Goal: Information Seeking & Learning: Understand process/instructions

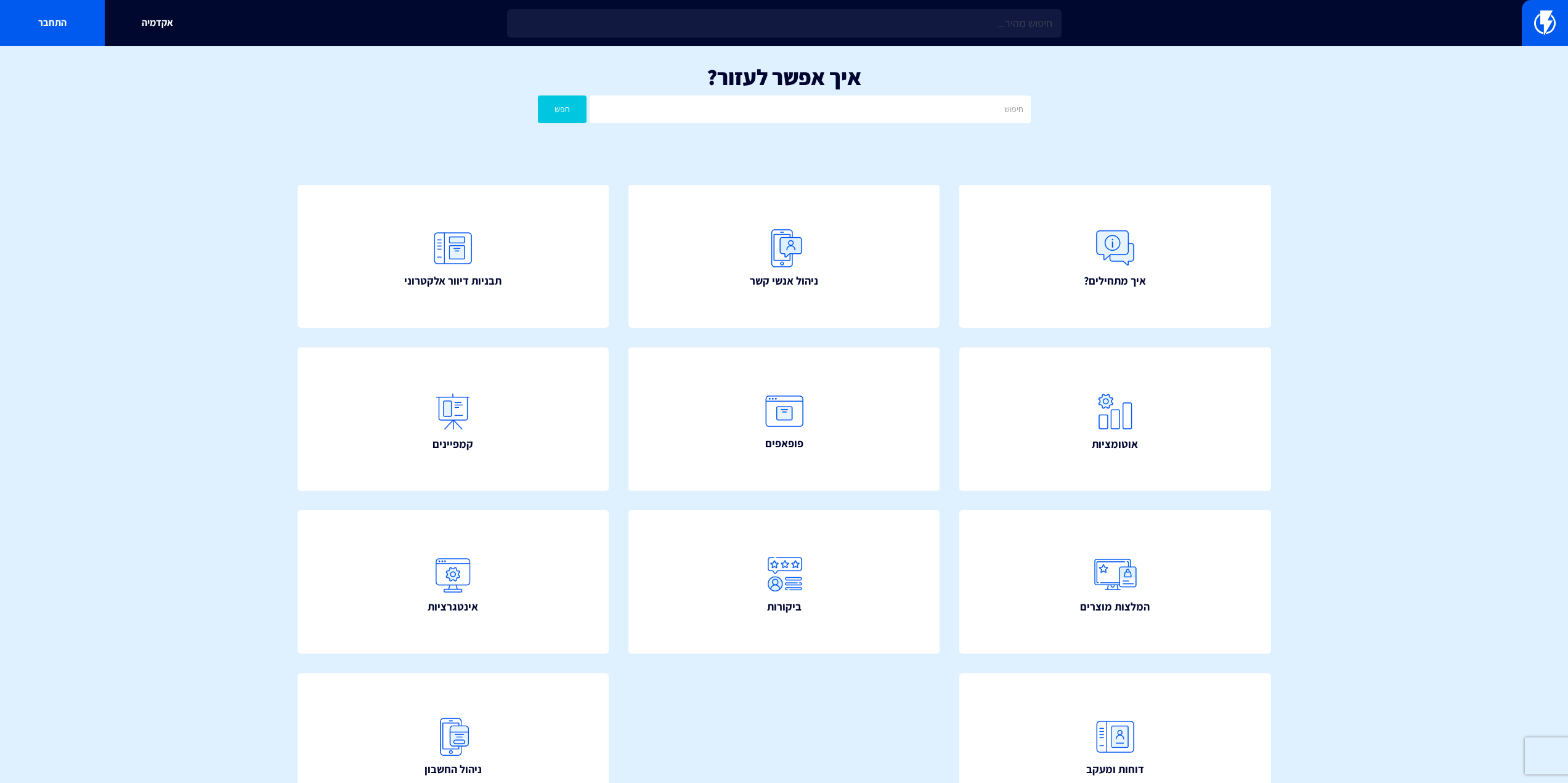
click at [1029, 10] on input "text" at bounding box center [784, 23] width 554 height 28
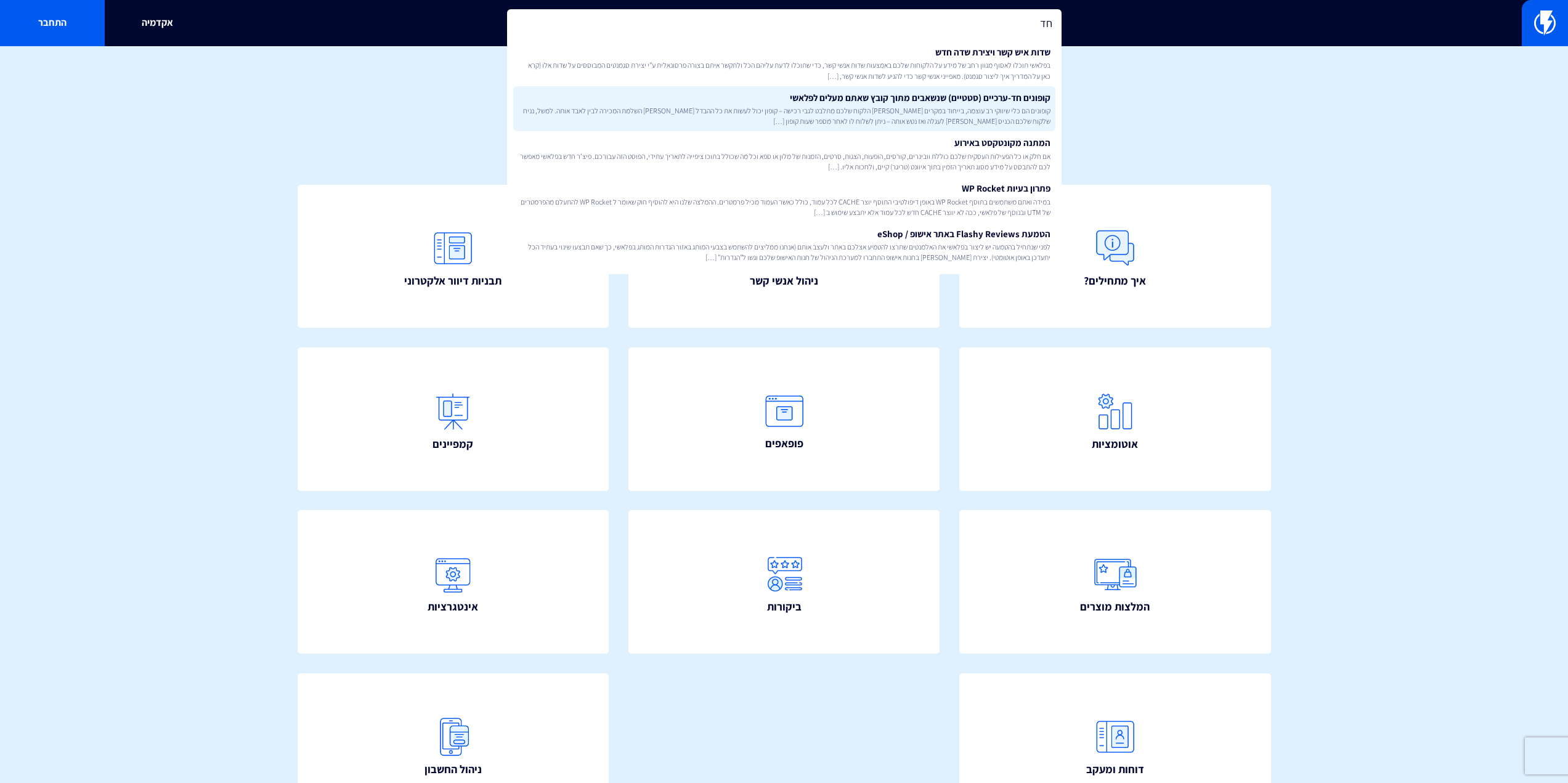
type input "חד"
click at [995, 91] on link "קופונים חד-ערכיים (סטטיים) שנשאבים מתוך קובץ שאתם מעלים לפלאשי קופונים הם כלי ש…" at bounding box center [784, 109] width 542 height 45
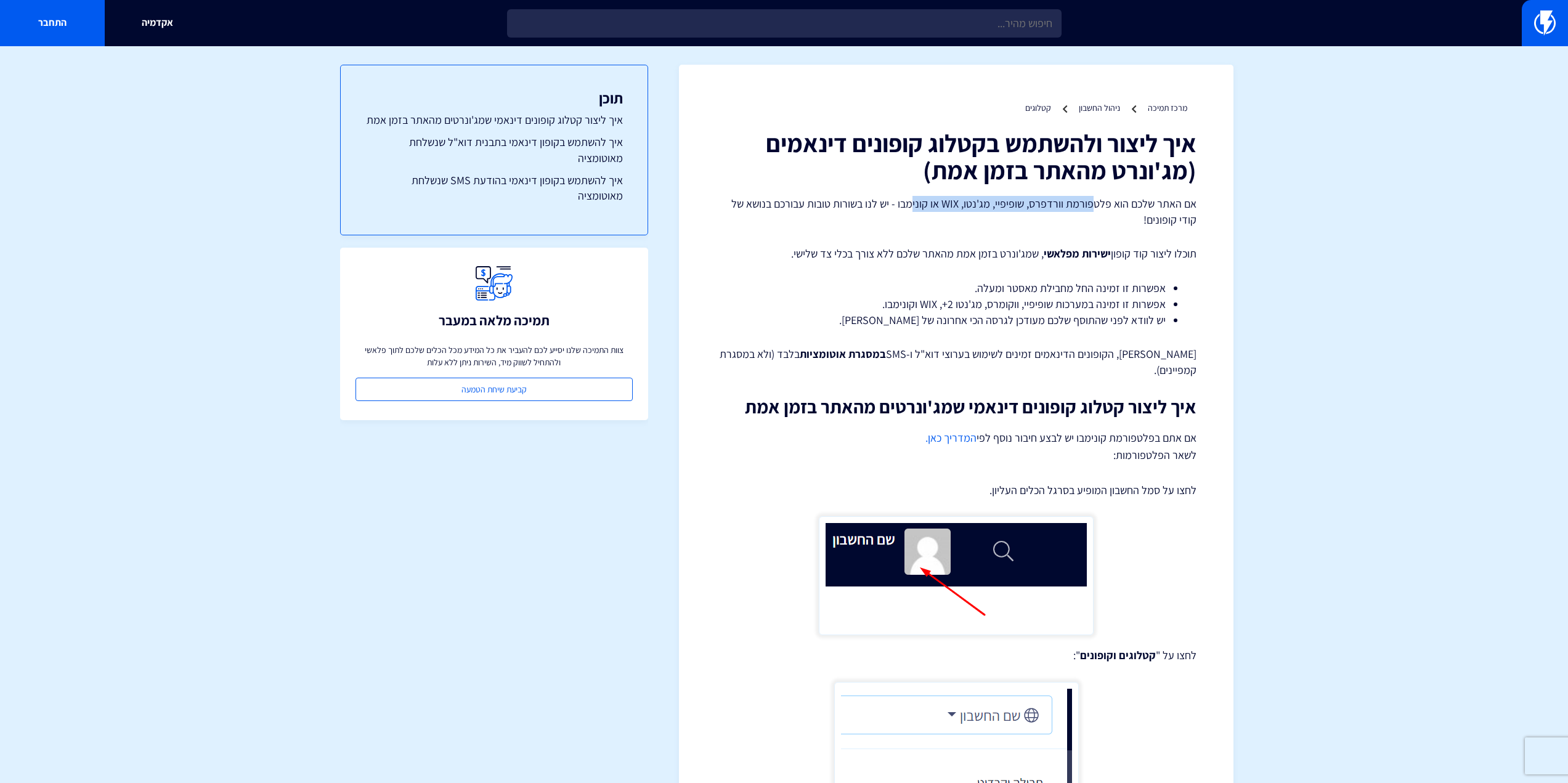
drag, startPoint x: 1094, startPoint y: 200, endPoint x: 917, endPoint y: 205, distance: 177.1
click at [917, 205] on p "אם האתר שלכם הוא פלטפורמת וורדפרס, שופיפיי, מג'נטו, WIX או קונימבו - יש לנו בשו…" at bounding box center [956, 211] width 480 height 31
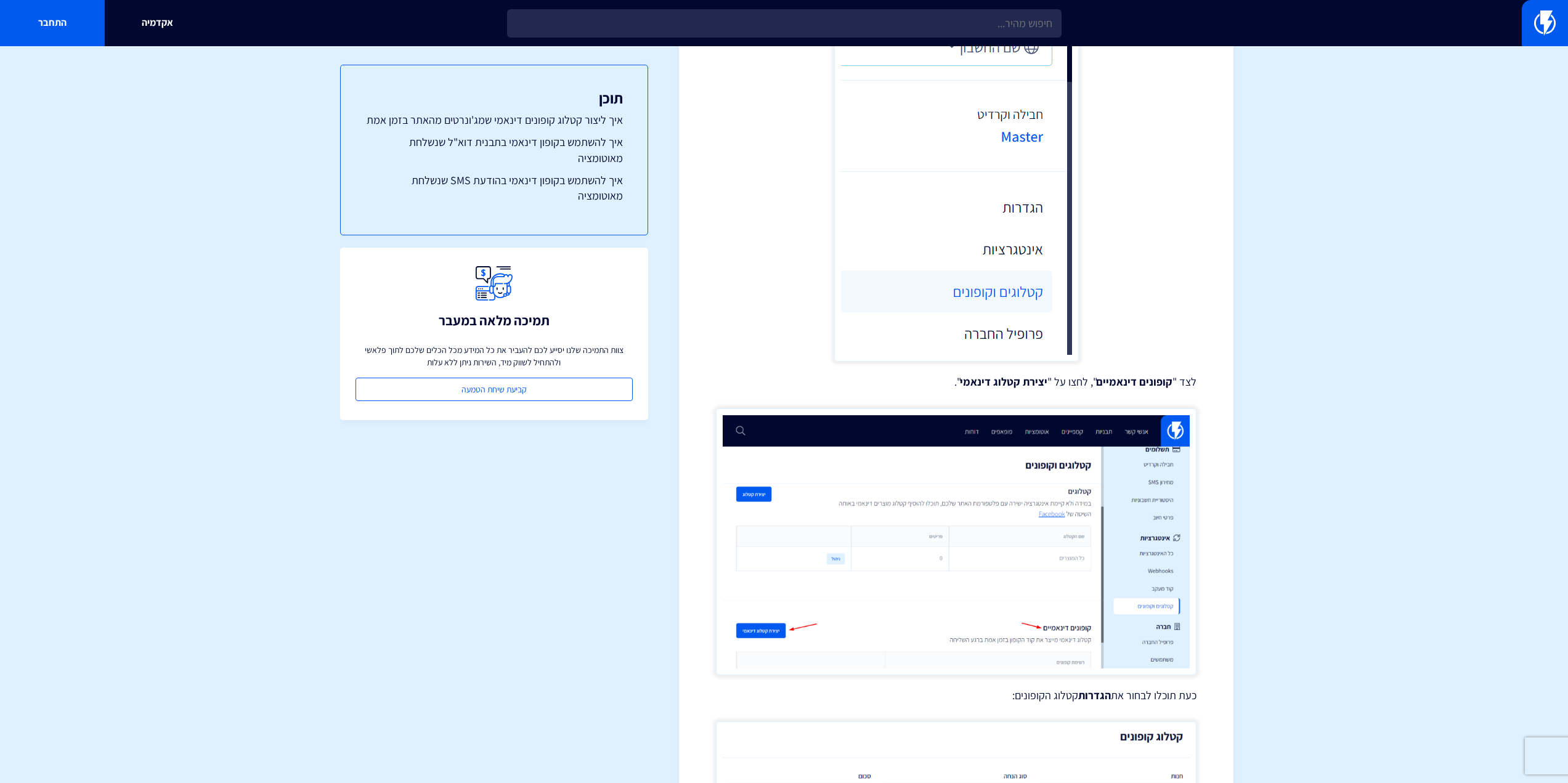
scroll to position [739, 0]
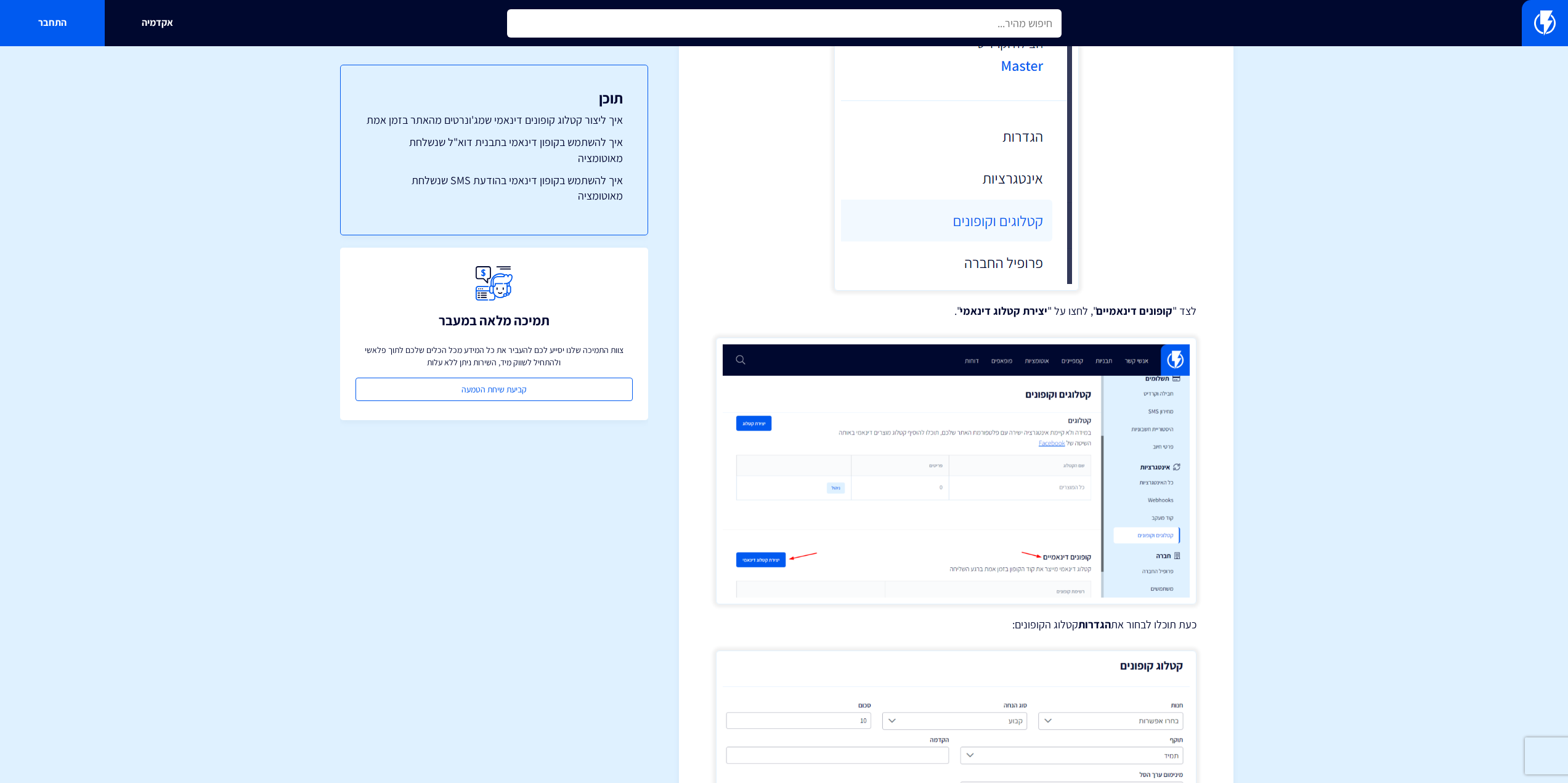
click at [931, 20] on input "text" at bounding box center [784, 23] width 554 height 28
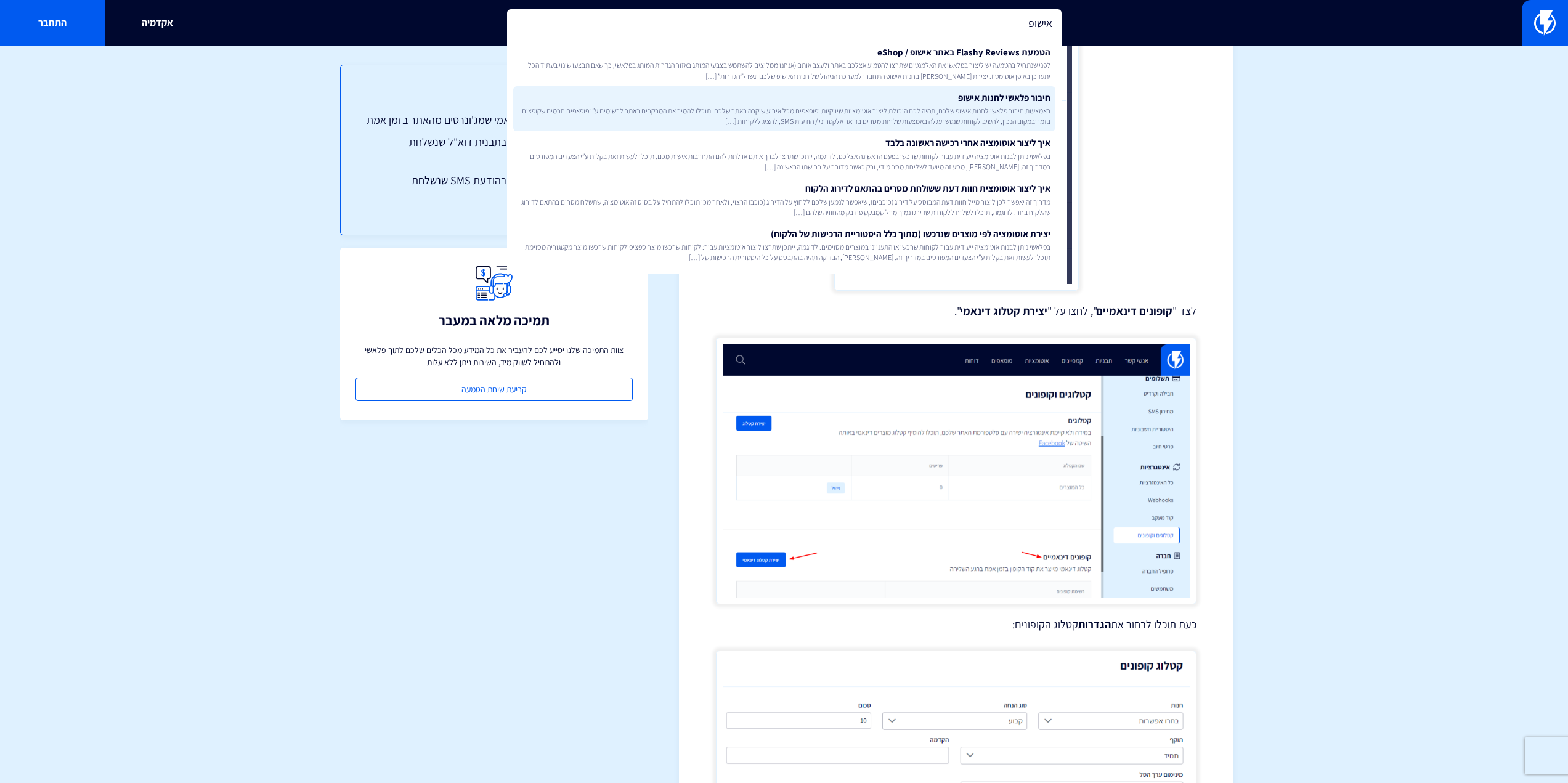
type input "אישופ"
click at [980, 97] on link "חיבור פלאשי לחנות אישופ באמצעות חיבור פלאשי לחנות אישופ שלכם, תהיה לכם היכולת ל…" at bounding box center [784, 109] width 542 height 45
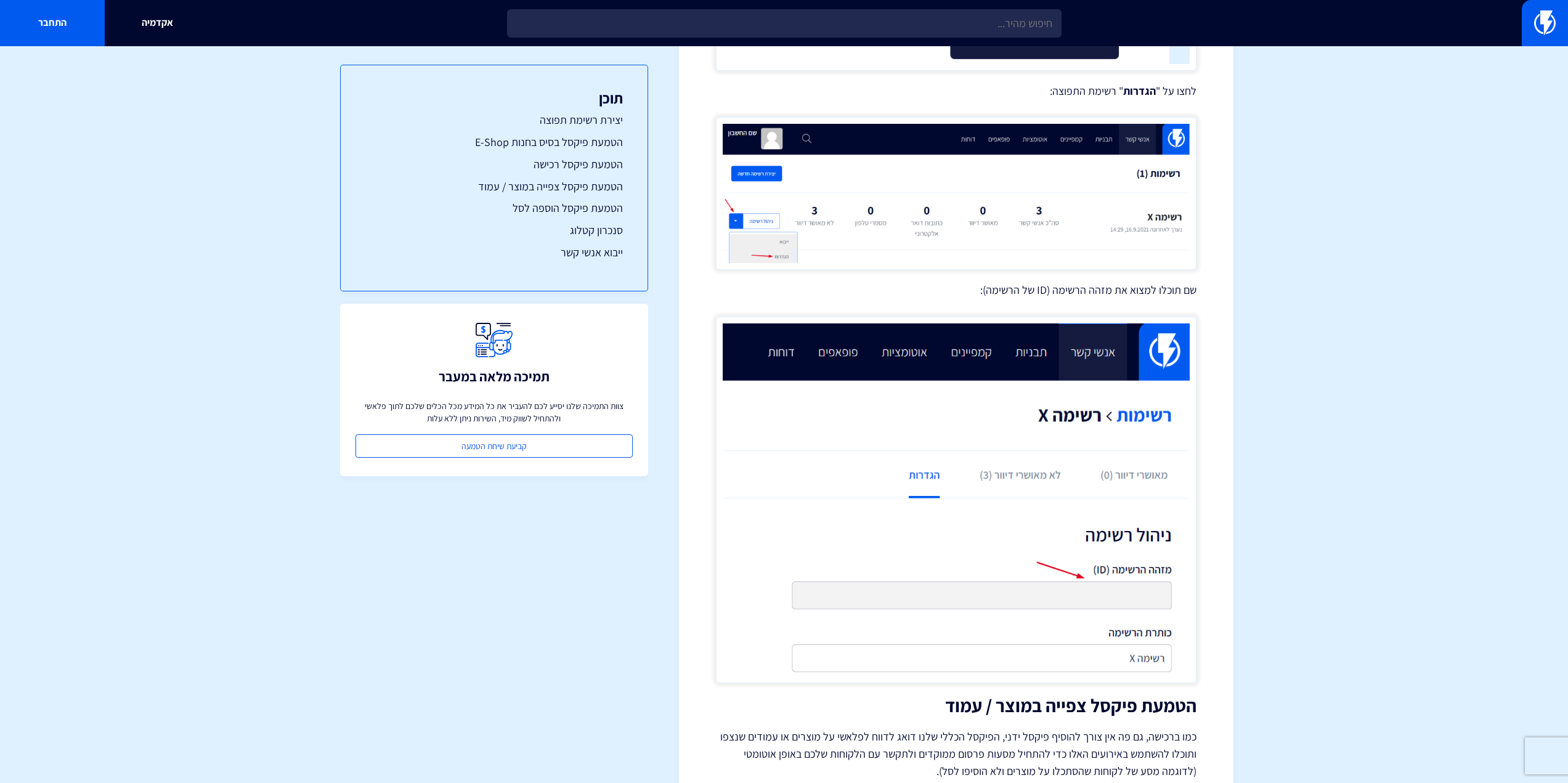
scroll to position [2351, 0]
